Goal: Information Seeking & Learning: Find specific fact

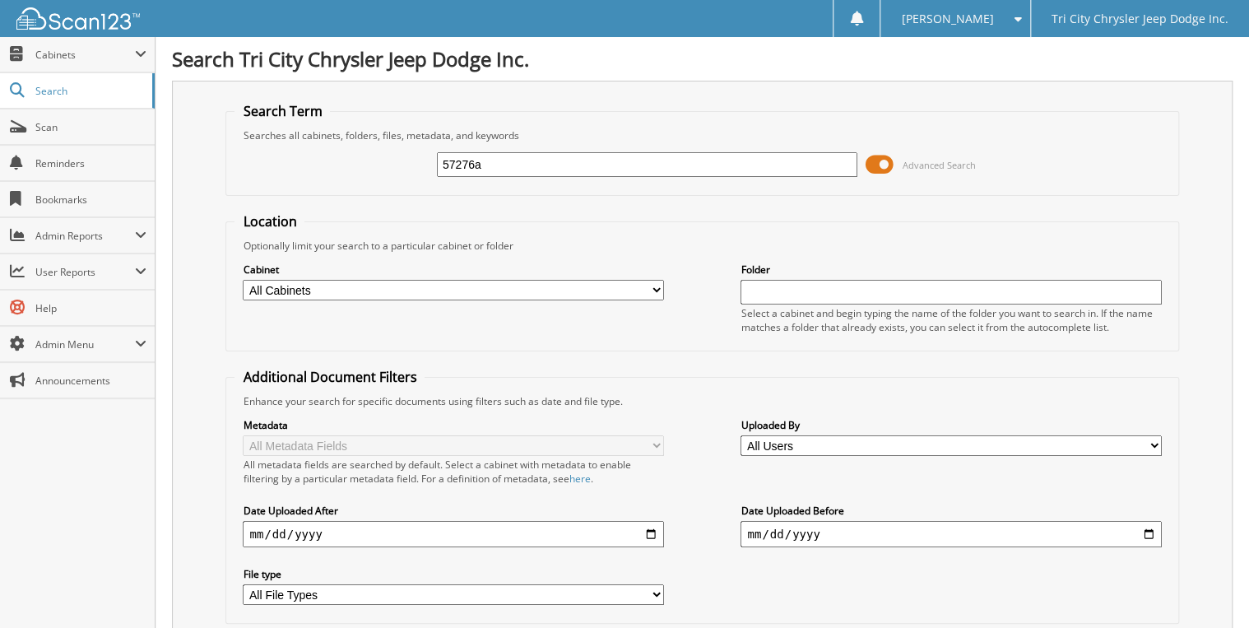
type input "57276a"
drag, startPoint x: 489, startPoint y: 165, endPoint x: 412, endPoint y: 197, distance: 83.3
click at [412, 197] on form "Search Term Searches all cabinets, folders, files, metadata, and keywords 57276…" at bounding box center [701, 396] width 953 height 588
type input "a46005"
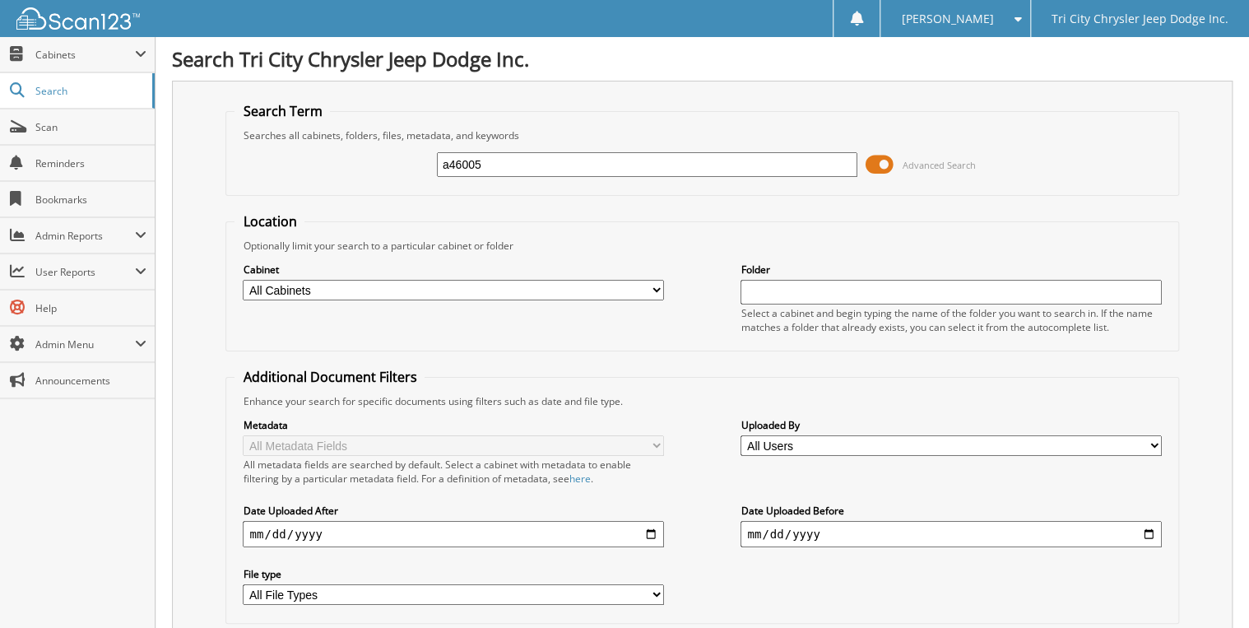
type input "*a46005"
click at [55, 124] on span "Scan" at bounding box center [90, 127] width 111 height 14
